Goal: Communication & Community: Participate in discussion

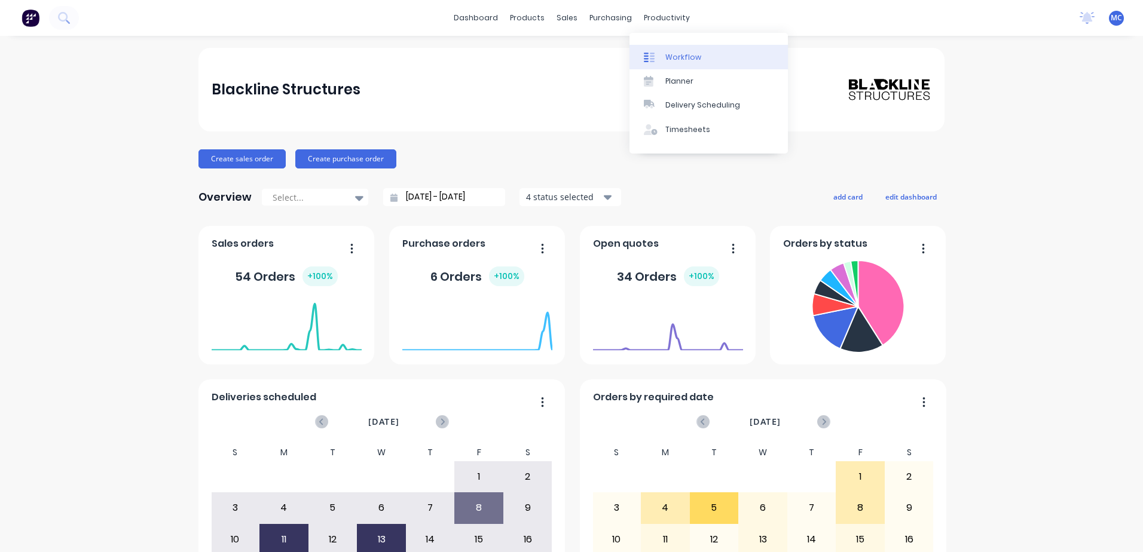
click at [677, 52] on div "Workflow" at bounding box center [683, 57] width 36 height 11
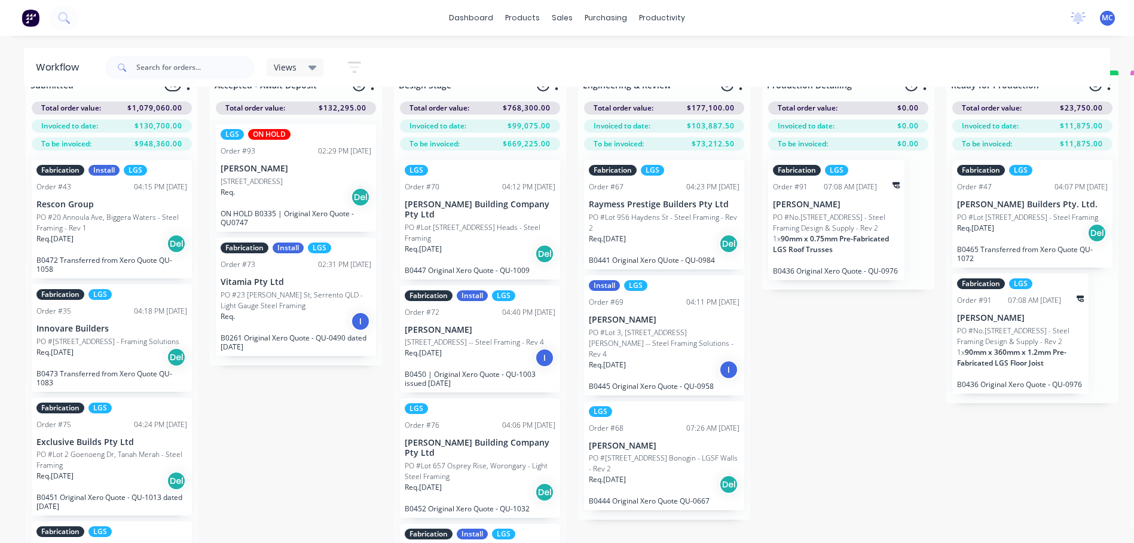
scroll to position [47, 0]
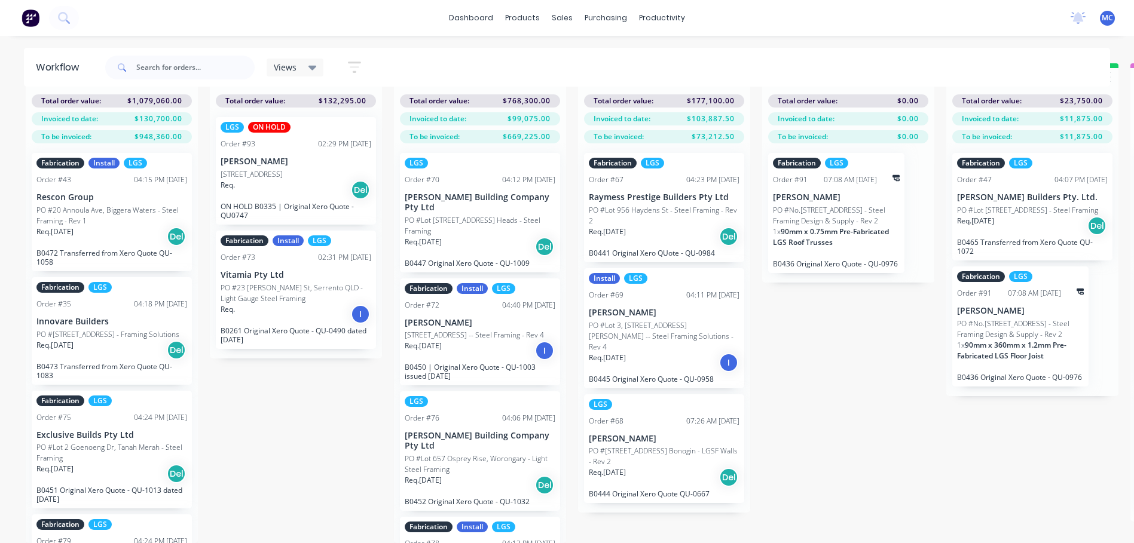
click at [484, 215] on p "PO #Lot [STREET_ADDRESS] Heads - Steel Framing" at bounding box center [480, 226] width 151 height 22
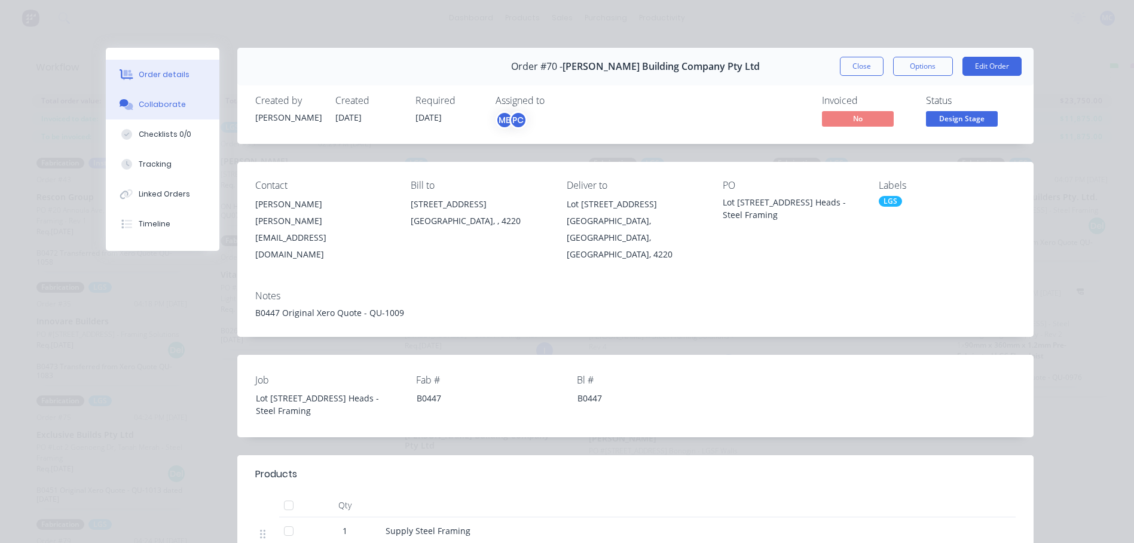
click at [142, 96] on button "Collaborate" at bounding box center [163, 105] width 114 height 30
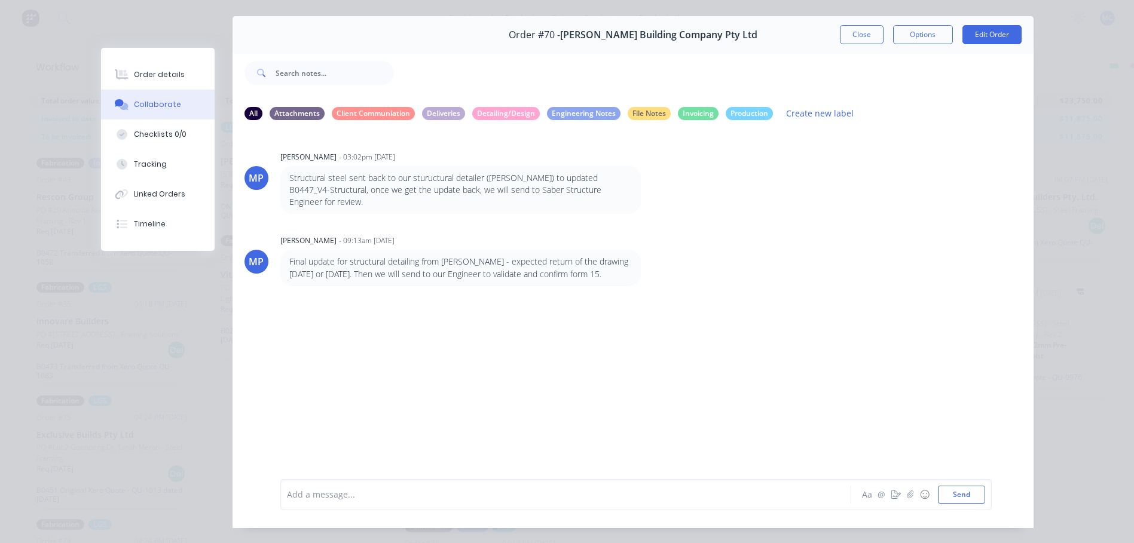
scroll to position [60, 0]
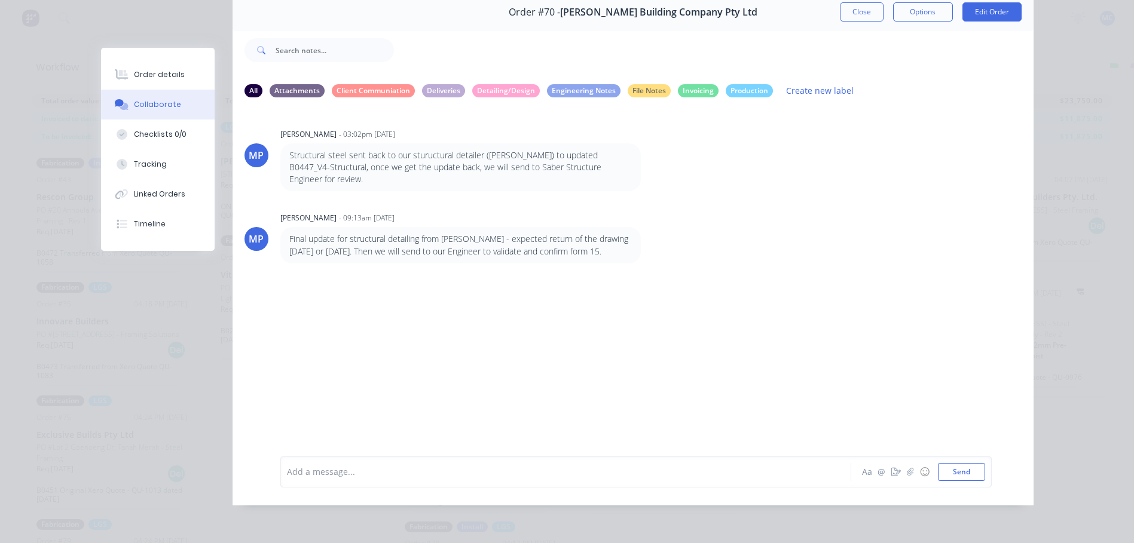
click at [315, 469] on div "Add a message..." at bounding box center [549, 472] width 524 height 18
click at [419, 477] on div "Client revision sent last" at bounding box center [549, 472] width 523 height 13
click at [338, 475] on span "Client revision sent [DATE], haven't started de" at bounding box center [379, 471] width 183 height 11
click at [507, 478] on div "Client revisions sent [DATE], haven't started de" at bounding box center [549, 472] width 523 height 13
click at [532, 475] on span "Client revisions sent [DATE], haven't started detailing again as there are othe…" at bounding box center [507, 471] width 439 height 11
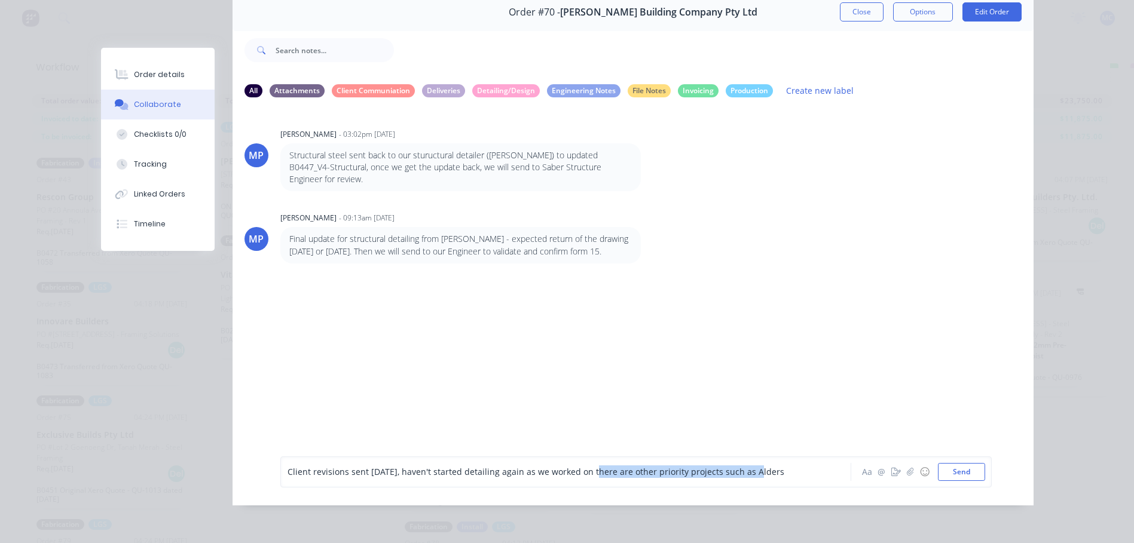
drag, startPoint x: 740, startPoint y: 475, endPoint x: 585, endPoint y: 471, distance: 154.9
click at [585, 471] on span "Client revisions sent [DATE], haven't started detailing again as we worked on t…" at bounding box center [536, 471] width 497 height 11
click at [609, 477] on span "Client revisions sent [DATE], haven't started detailing again as we worked on B…" at bounding box center [470, 471] width 364 height 11
click at [612, 473] on span "Client revisions sent [DATE], haven't started detailing again as we worked on B…" at bounding box center [470, 471] width 364 height 11
click at [686, 473] on div "Client revisions sent [DATE], haven't started detailing again as we worked on B…" at bounding box center [549, 472] width 523 height 13
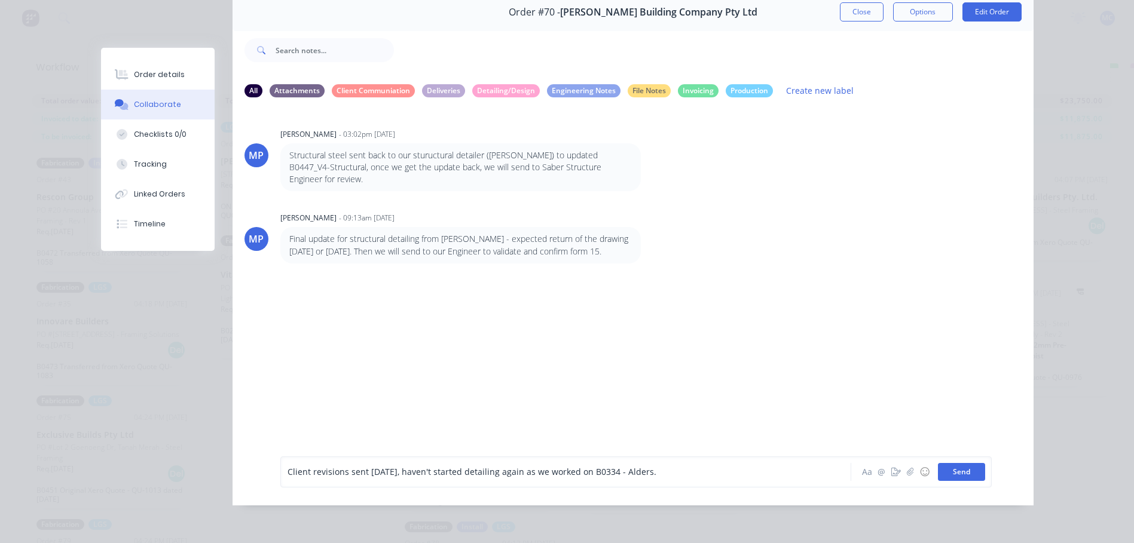
click at [968, 480] on button "Send" at bounding box center [961, 472] width 47 height 18
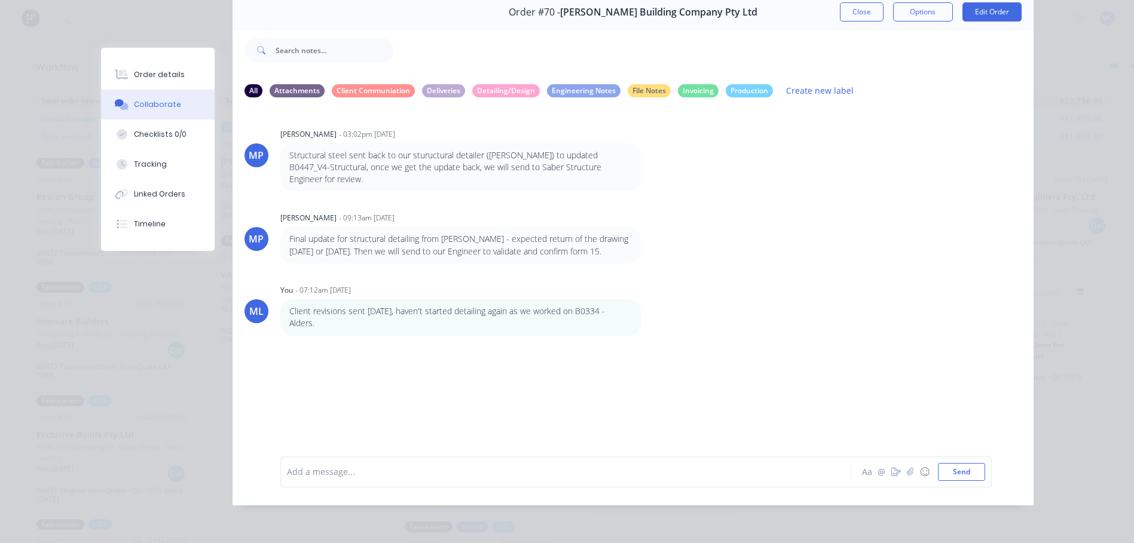
click at [859, 5] on button "Close" at bounding box center [862, 11] width 44 height 19
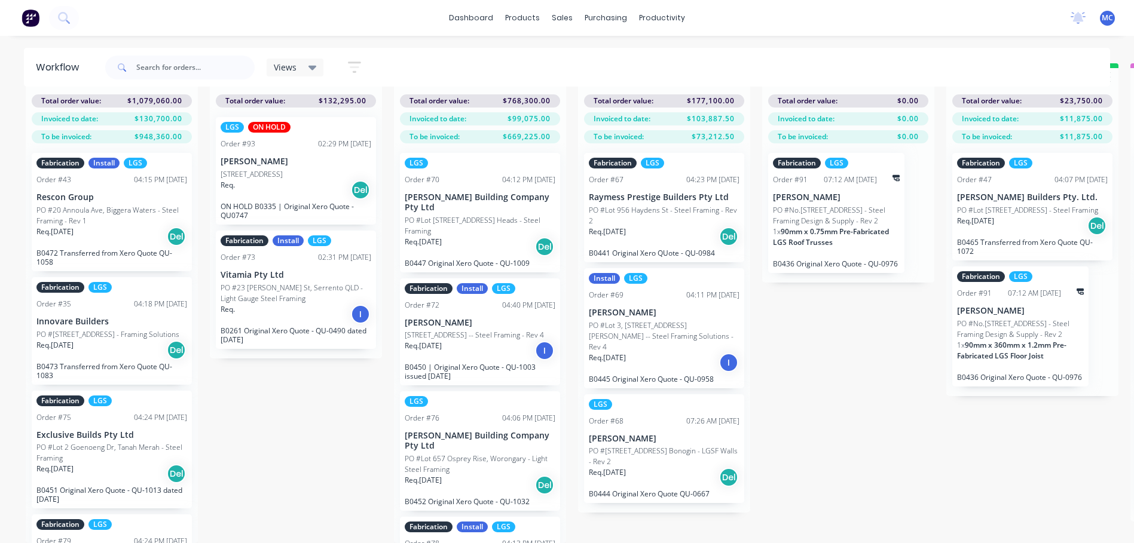
click at [685, 468] on div "Req. [DATE] Del" at bounding box center [664, 478] width 151 height 20
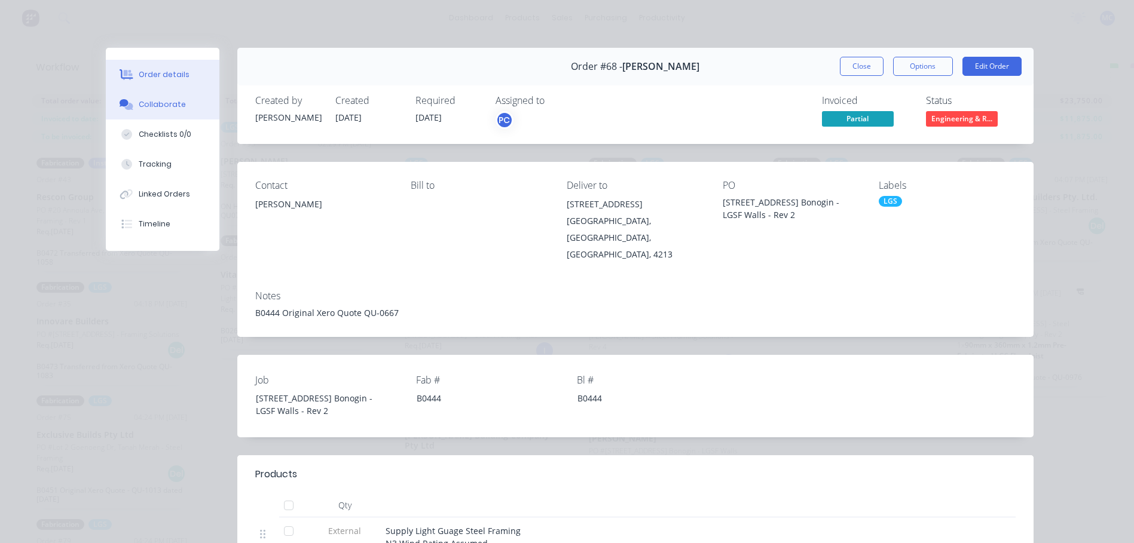
click at [139, 97] on button "Collaborate" at bounding box center [163, 105] width 114 height 30
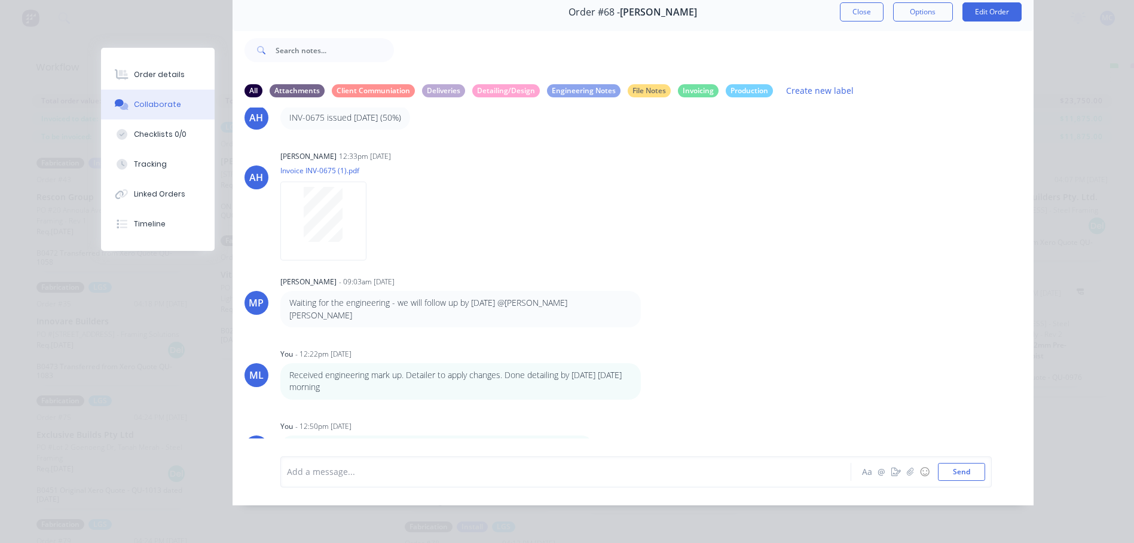
scroll to position [63, 0]
click at [362, 479] on div "Add a message..." at bounding box center [549, 472] width 524 height 18
click at [1067, 92] on div "Order details Collaborate Checklists 0/0 Tracking Linked Orders Timeline Order …" at bounding box center [567, 271] width 1134 height 543
click at [853, 3] on button "Close" at bounding box center [862, 11] width 44 height 19
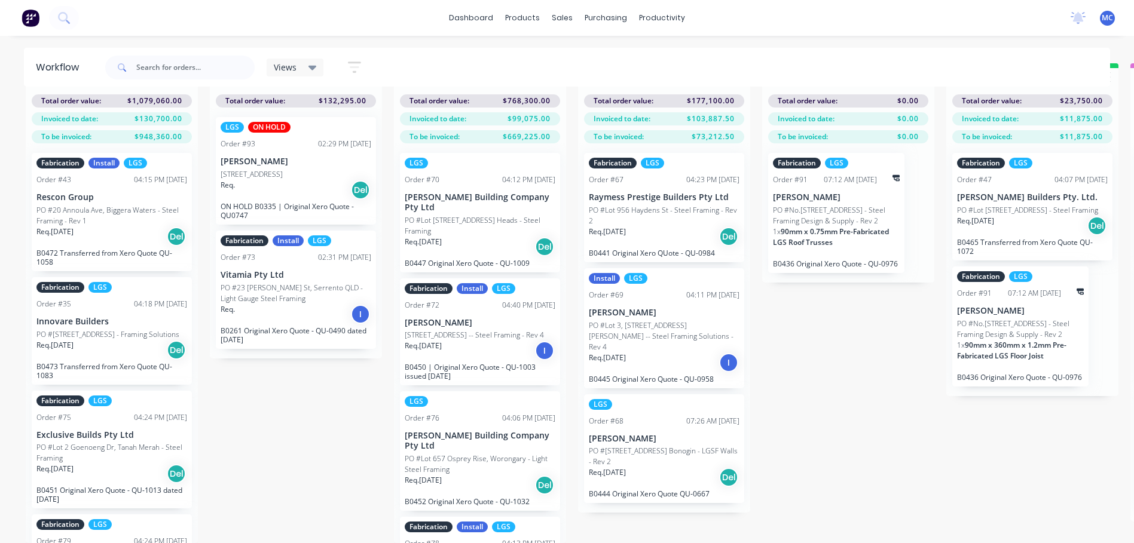
click at [674, 446] on p "PO #[STREET_ADDRESS] Bonogin - LGSF Walls - Rev 2" at bounding box center [664, 457] width 151 height 22
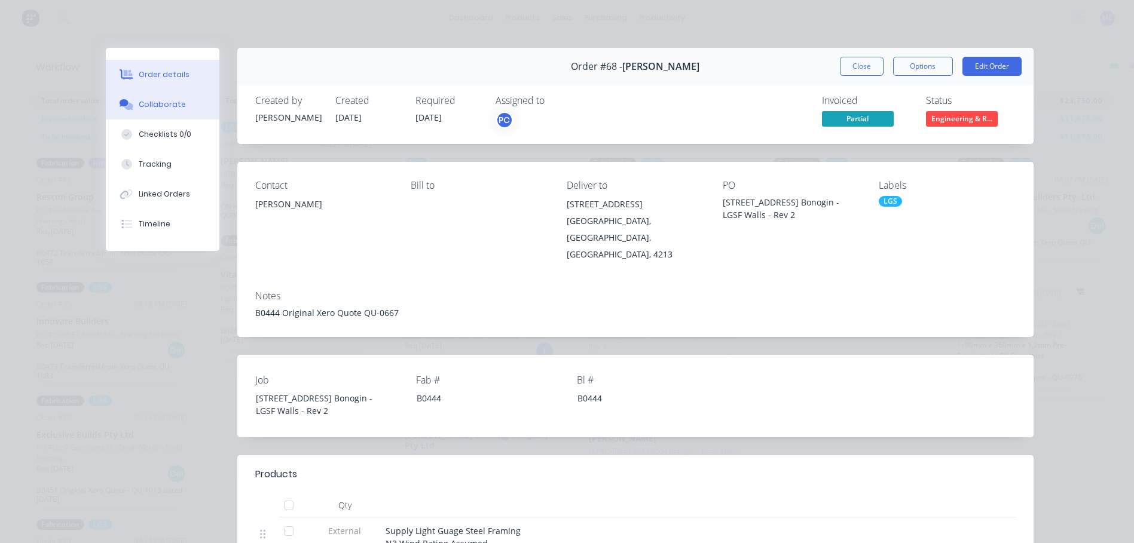
click at [129, 110] on button "Collaborate" at bounding box center [163, 105] width 114 height 30
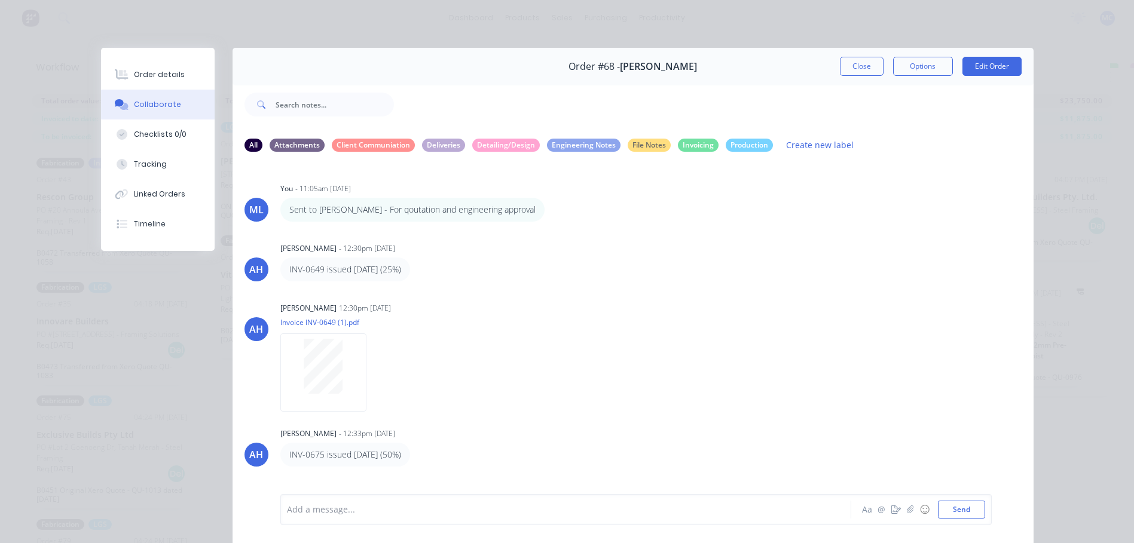
scroll to position [283, 0]
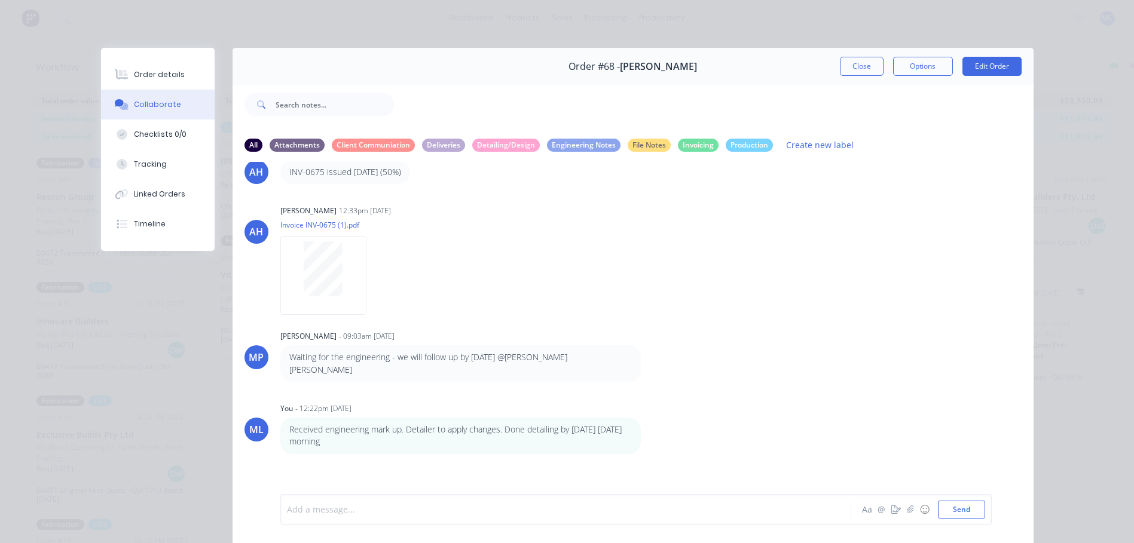
click at [318, 506] on div at bounding box center [549, 510] width 523 height 13
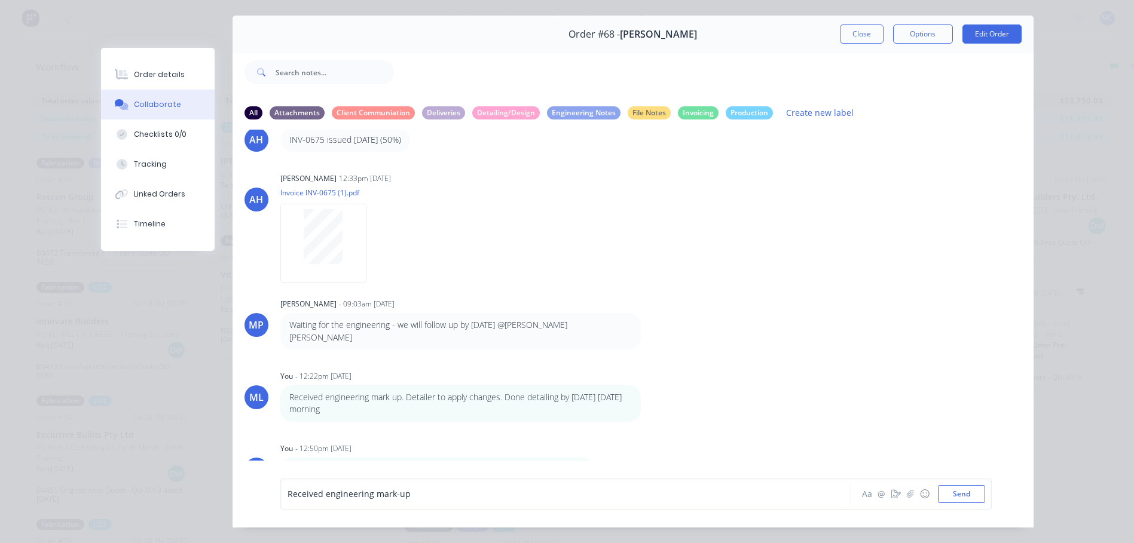
scroll to position [63, 0]
